Goal: Navigation & Orientation: Understand site structure

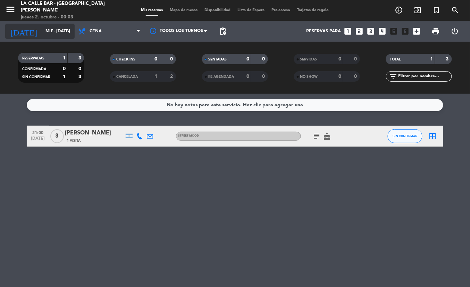
click at [42, 27] on input "mié. [DATE]" at bounding box center [71, 31] width 59 height 12
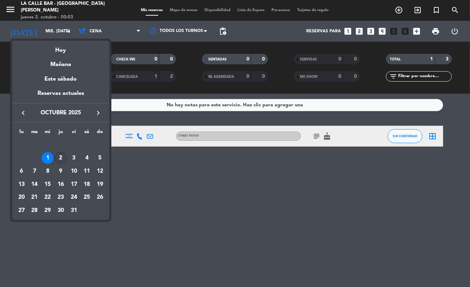
click at [66, 157] on div "2" at bounding box center [61, 158] width 12 height 12
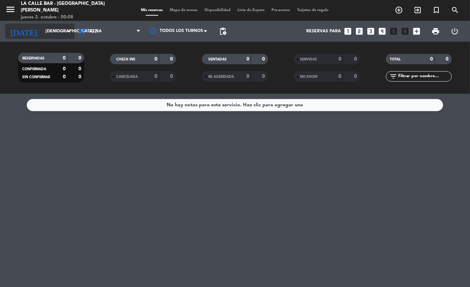
click at [47, 28] on input "[DEMOGRAPHIC_DATA] [DATE]" at bounding box center [71, 31] width 59 height 12
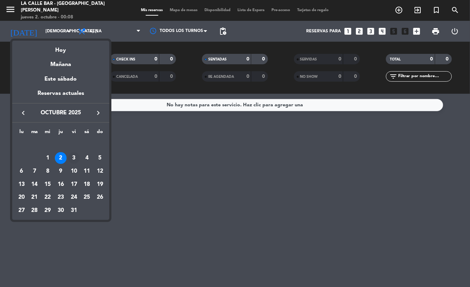
click at [73, 160] on div "3" at bounding box center [74, 158] width 12 height 12
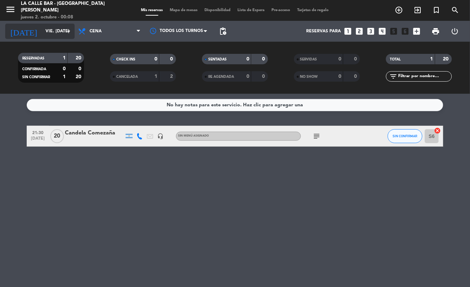
click at [61, 26] on input "vie. [DATE]" at bounding box center [71, 31] width 59 height 12
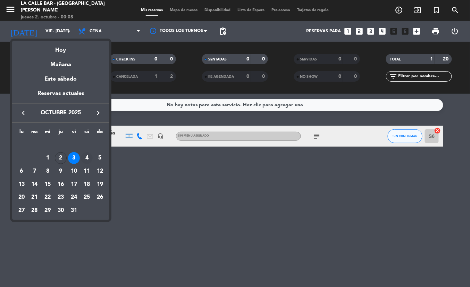
click at [84, 159] on div "4" at bounding box center [87, 158] width 12 height 12
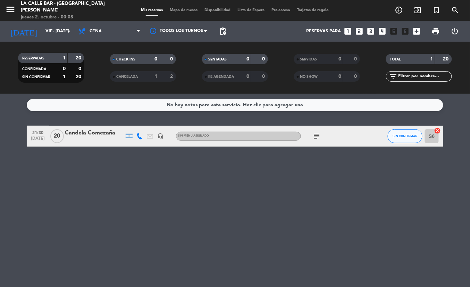
type input "sáb. [DATE]"
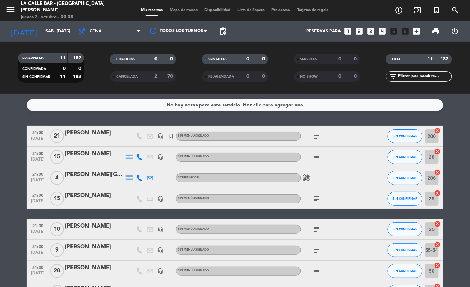
click at [320, 135] on icon "subject" at bounding box center [317, 136] width 8 height 8
click at [313, 158] on icon "subject" at bounding box center [317, 157] width 8 height 8
click at [315, 197] on icon "subject" at bounding box center [317, 198] width 8 height 8
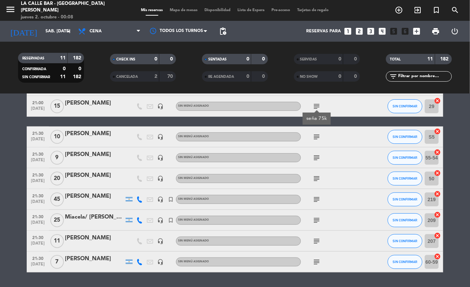
click at [315, 141] on div "subject" at bounding box center [332, 136] width 63 height 20
click at [315, 138] on icon "subject" at bounding box center [317, 137] width 8 height 8
click at [317, 157] on icon "subject" at bounding box center [317, 158] width 8 height 8
click at [315, 179] on icon "subject" at bounding box center [317, 178] width 8 height 8
click at [317, 191] on div "subject" at bounding box center [332, 199] width 63 height 20
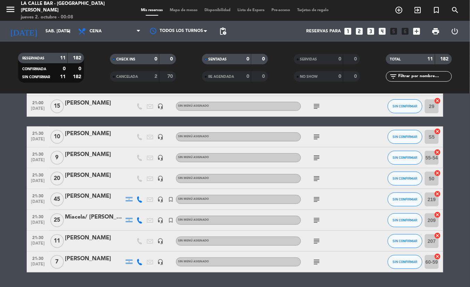
click at [317, 193] on div "subject" at bounding box center [332, 199] width 63 height 20
click at [315, 199] on icon "subject" at bounding box center [317, 199] width 8 height 8
click at [310, 220] on div "subject" at bounding box center [332, 220] width 63 height 20
click at [312, 220] on div "subject" at bounding box center [332, 220] width 63 height 20
click at [313, 221] on icon "subject" at bounding box center [317, 220] width 8 height 8
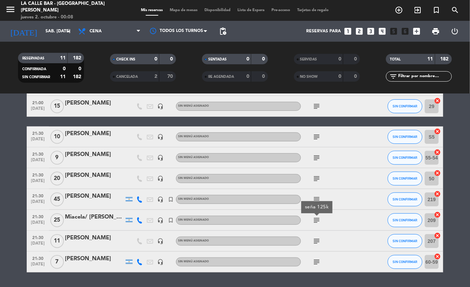
click at [320, 240] on icon "subject" at bounding box center [317, 241] width 8 height 8
click at [316, 258] on icon "subject" at bounding box center [317, 262] width 8 height 8
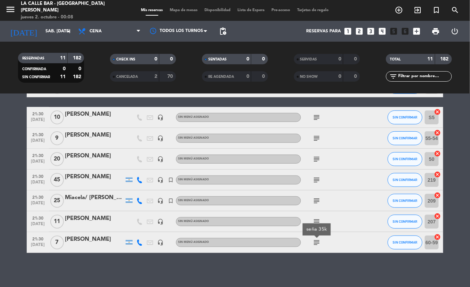
click at [192, 7] on div "Mis reservas Mapa de mesas Disponibilidad Lista de Espera Pre-acceso Tarjetas d…" at bounding box center [235, 10] width 195 height 6
click at [190, 7] on div "Mis reservas Mapa de mesas Disponibilidad Lista de Espera Pre-acceso Tarjetas d…" at bounding box center [235, 10] width 195 height 6
click at [193, 11] on span "Mapa de mesas" at bounding box center [184, 10] width 35 height 4
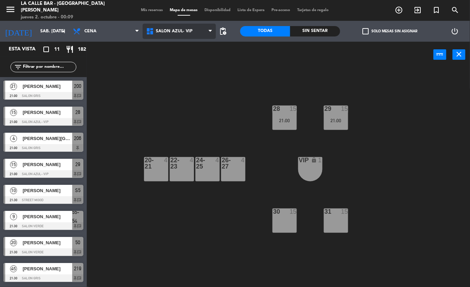
click at [166, 31] on span "SALON AZUL- VIP" at bounding box center [174, 31] width 37 height 5
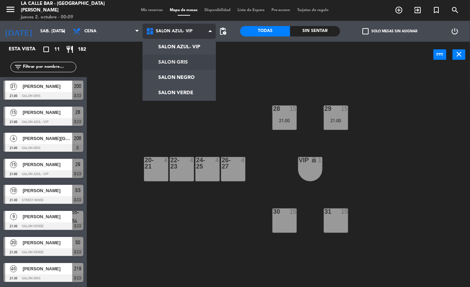
click at [171, 58] on ng-component "menu La Calle [PERSON_NAME] [PERSON_NAME] jueves 2. octubre - 00:09 Mis reserva…" at bounding box center [235, 143] width 470 height 287
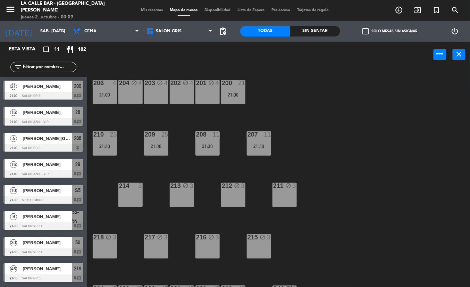
click at [336, 109] on div "206 4 21:00 204 block 4 203 block 4 202 block 4 201 block 4 200 21 21:00 210 25…" at bounding box center [281, 177] width 379 height 219
click at [195, 23] on div "SALON AZUL- VIP SALON GRIS SALON NEGRO SALON VERDE SALON GRIS SALON AZUL- VIP S…" at bounding box center [179, 31] width 73 height 21
drag, startPoint x: 191, startPoint y: 41, endPoint x: 189, endPoint y: 35, distance: 6.5
click at [190, 41] on div "SALON AZUL- VIP SALON GRIS SALON NEGRO SALON VERDE SALON GRIS SALON AZUL- VIP S…" at bounding box center [179, 31] width 73 height 21
click at [189, 35] on span "SALON GRIS" at bounding box center [179, 31] width 73 height 15
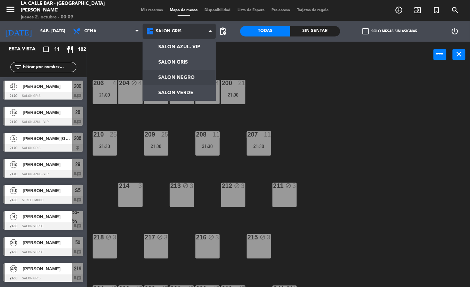
click at [190, 80] on ng-component "menu La Calle [PERSON_NAME] [PERSON_NAME] jueves 2. octubre - 00:09 Mis reserva…" at bounding box center [235, 143] width 470 height 287
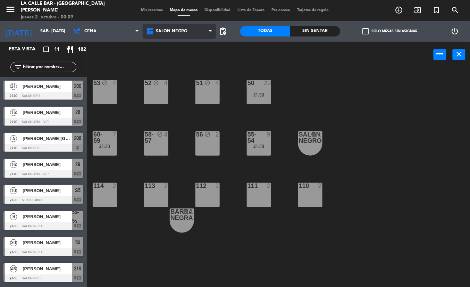
click at [176, 30] on span "SALON NEGRO" at bounding box center [172, 31] width 32 height 5
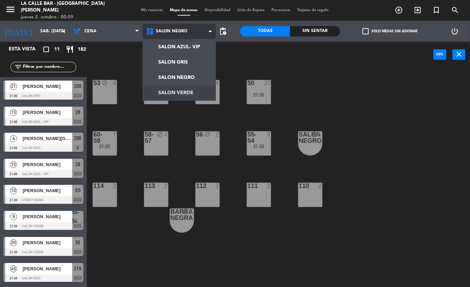
click at [188, 91] on ng-component "menu La Calle [PERSON_NAME] [PERSON_NAME] jueves 2. octubre - 00:09 Mis reserva…" at bounding box center [235, 143] width 470 height 287
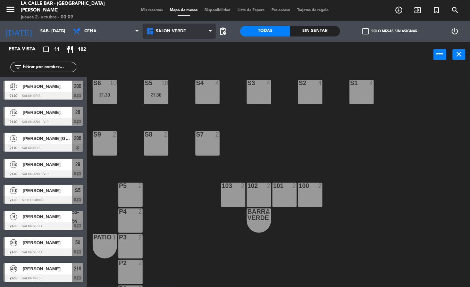
click at [173, 37] on span "SALON VERDE" at bounding box center [179, 31] width 73 height 15
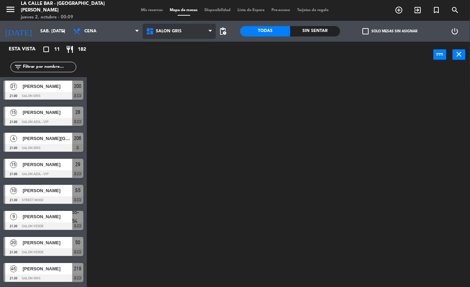
click at [164, 65] on ng-component "menu La Calle [PERSON_NAME] [PERSON_NAME] jueves 2. octubre - 00:09 Mis reserva…" at bounding box center [235, 143] width 470 height 287
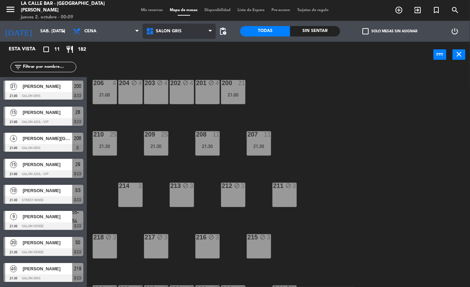
click at [176, 35] on span "SALON GRIS" at bounding box center [179, 31] width 73 height 15
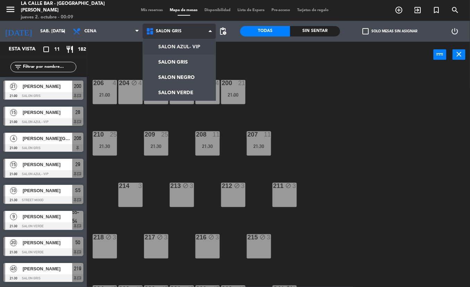
click at [181, 46] on ng-component "menu La Calle [PERSON_NAME] [PERSON_NAME] jueves 2. octubre - 00:09 Mis reserva…" at bounding box center [235, 143] width 470 height 287
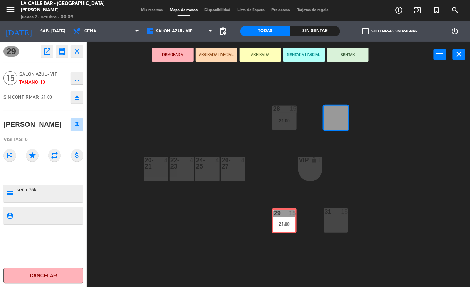
drag, startPoint x: 333, startPoint y: 117, endPoint x: 281, endPoint y: 221, distance: 115.7
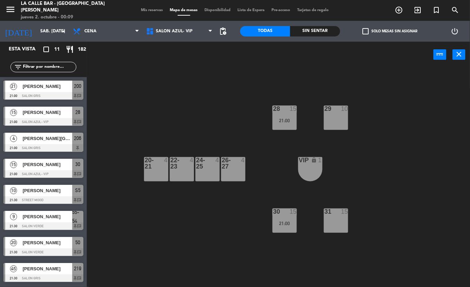
click at [362, 144] on div "28 15 21:00 29 10 20-21 4 22-23 4 24-25 4 26-27 4 VIP lock 1 30 15 21:00 31 15" at bounding box center [281, 177] width 379 height 219
